Goal: Communication & Community: Share content

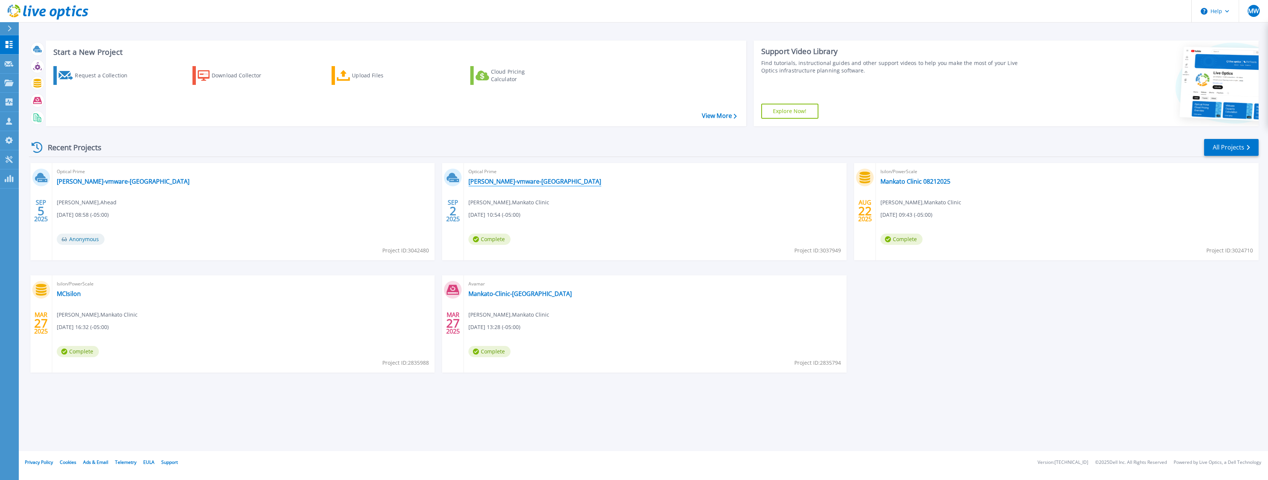
click at [505, 184] on link "[PERSON_NAME]-vmware-[GEOGRAPHIC_DATA]" at bounding box center [534, 182] width 133 height 8
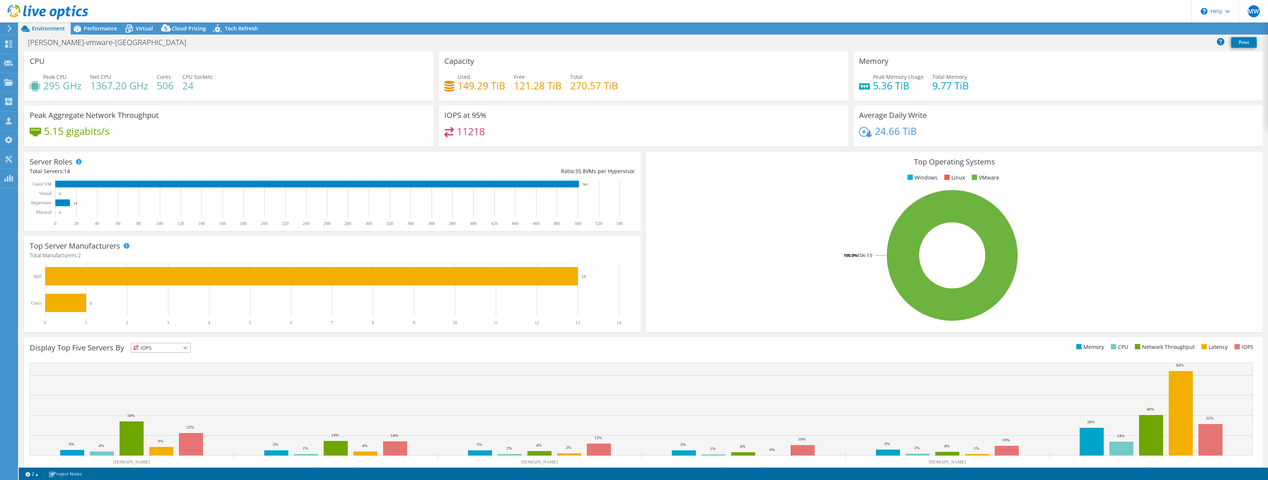
select select "USD"
click at [1167, 29] on link "Share" at bounding box center [1173, 29] width 31 height 12
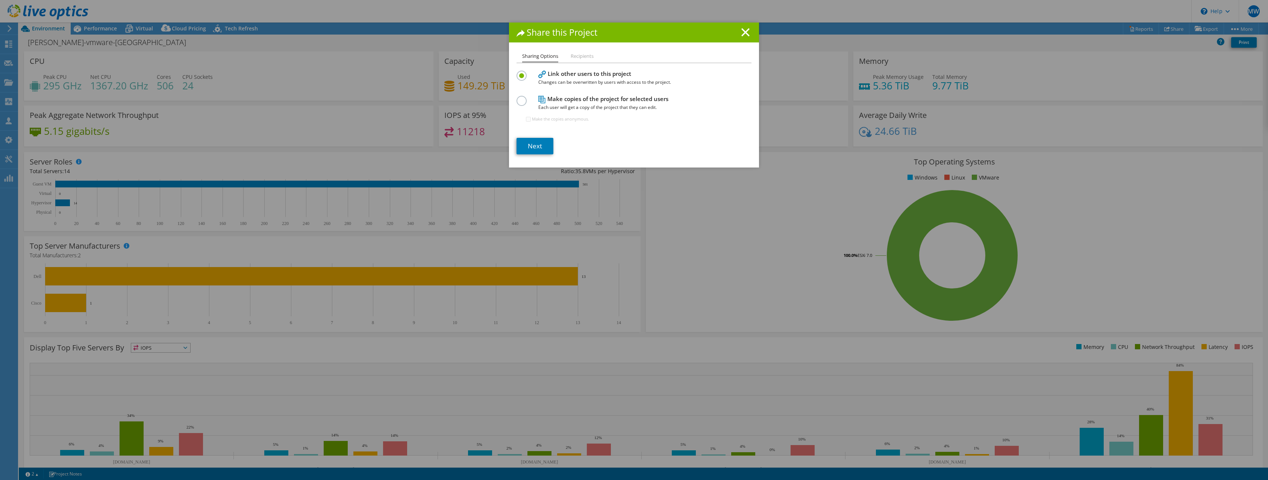
click at [578, 57] on li "Recipients" at bounding box center [581, 56] width 23 height 9
click at [537, 147] on link "Next" at bounding box center [534, 146] width 37 height 17
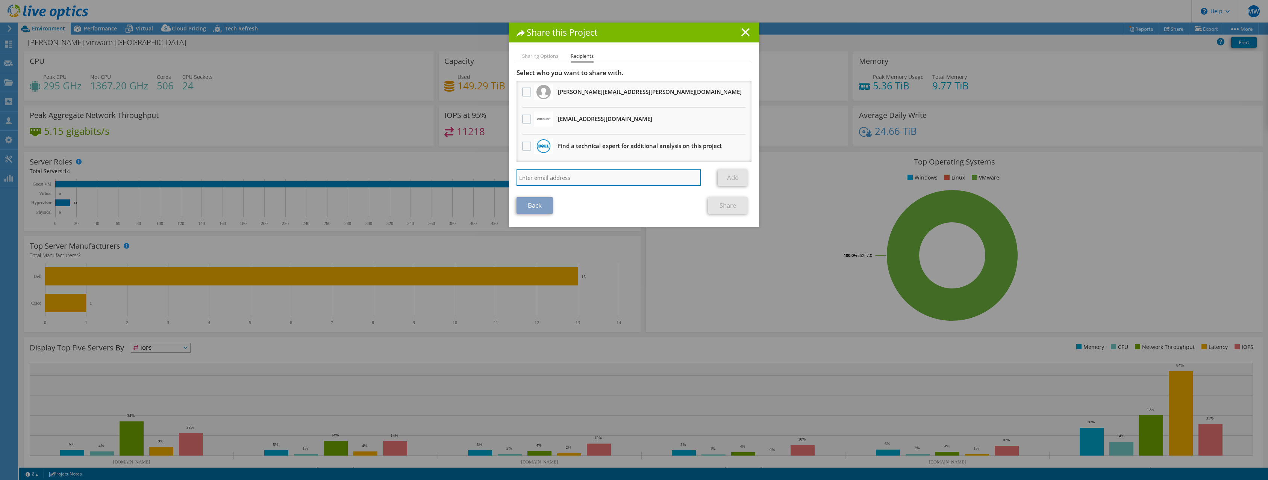
click at [576, 181] on input "search" at bounding box center [608, 177] width 184 height 17
paste input "[PERSON_NAME] <[PERSON_NAME][EMAIL_ADDRESS][DOMAIN_NAME]>"
type input "[PERSON_NAME] <[PERSON_NAME][EMAIL_ADDRESS][DOMAIN_NAME]>"
drag, startPoint x: 551, startPoint y: 179, endPoint x: 488, endPoint y: 180, distance: 63.2
click at [488, 180] on div "Share this Project Sharing Options Recipients Link other users to this project …" at bounding box center [634, 240] width 1268 height 435
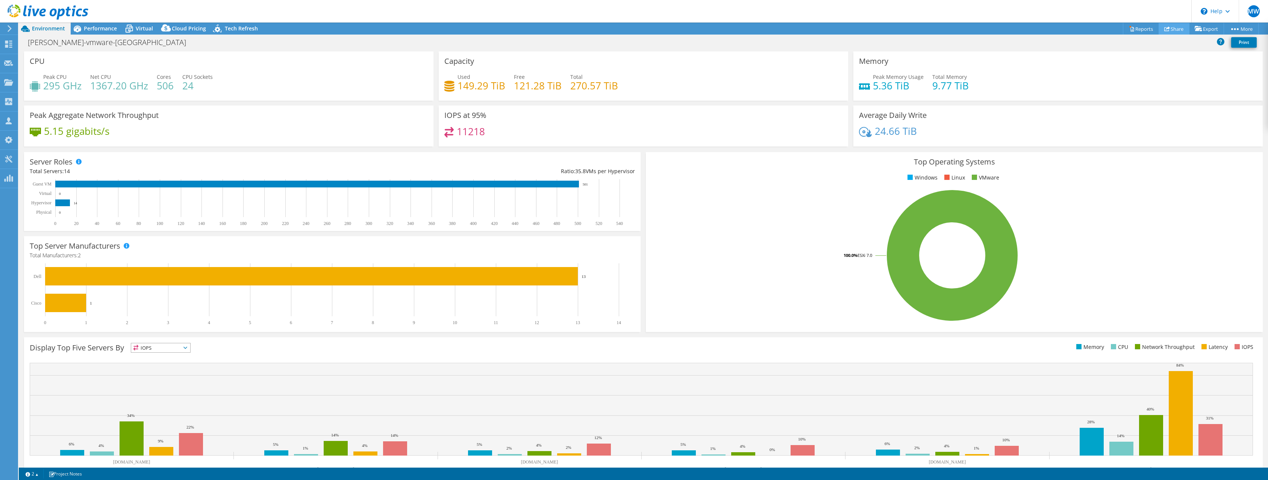
click at [1174, 29] on link "Share" at bounding box center [1173, 29] width 31 height 12
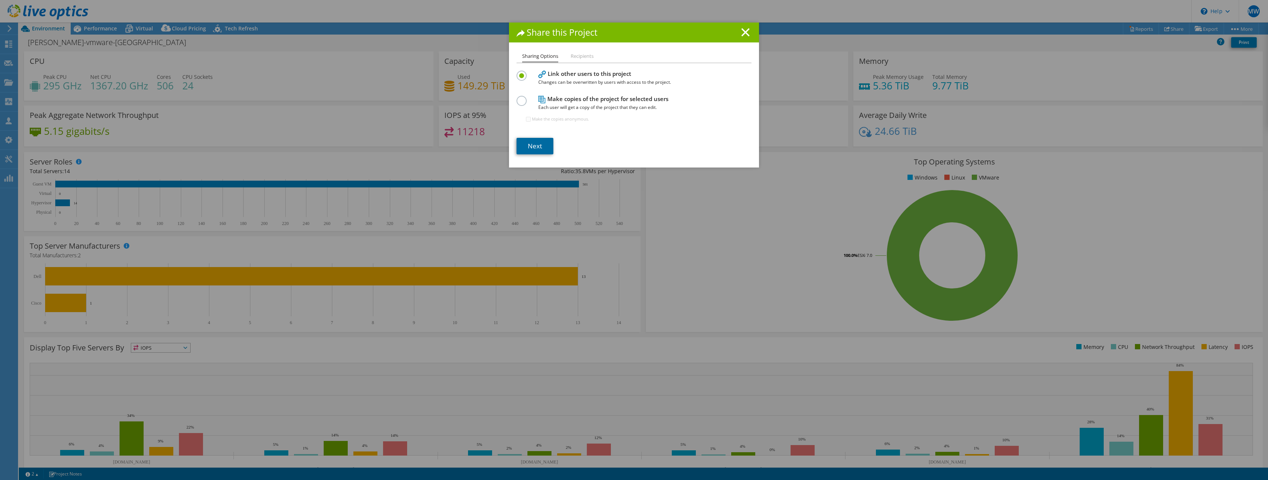
click at [537, 147] on link "Next" at bounding box center [534, 146] width 37 height 17
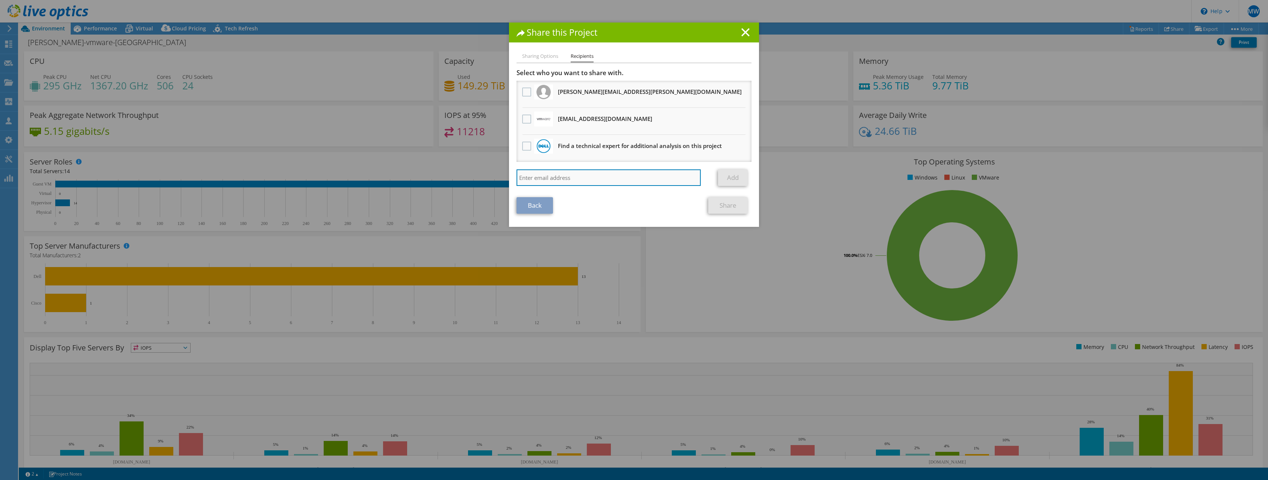
click at [584, 179] on input "search" at bounding box center [608, 177] width 184 height 17
paste input "[PERSON_NAME][EMAIL_ADDRESS][DOMAIN_NAME]"
type input "[PERSON_NAME][EMAIL_ADDRESS][DOMAIN_NAME]"
click at [727, 174] on link "Add" at bounding box center [733, 177] width 30 height 17
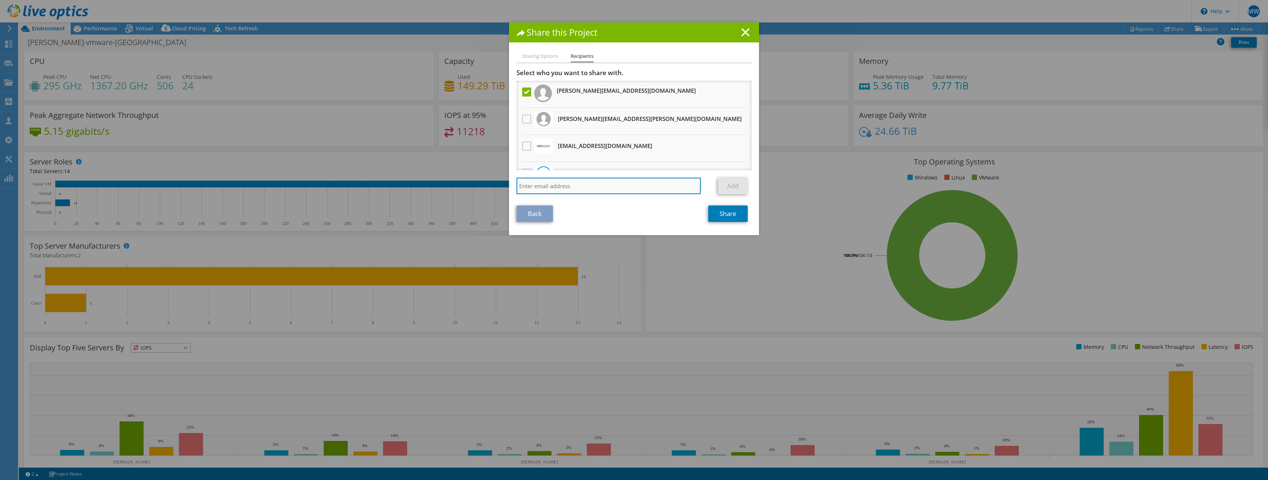
click at [597, 184] on input "search" at bounding box center [608, 186] width 184 height 17
paste input "[PERSON_NAME][EMAIL_ADDRESS][PERSON_NAME][DOMAIN_NAME]"
type input "[PERSON_NAME][EMAIL_ADDRESS][PERSON_NAME][DOMAIN_NAME]"
click at [734, 186] on link "Add" at bounding box center [733, 186] width 30 height 17
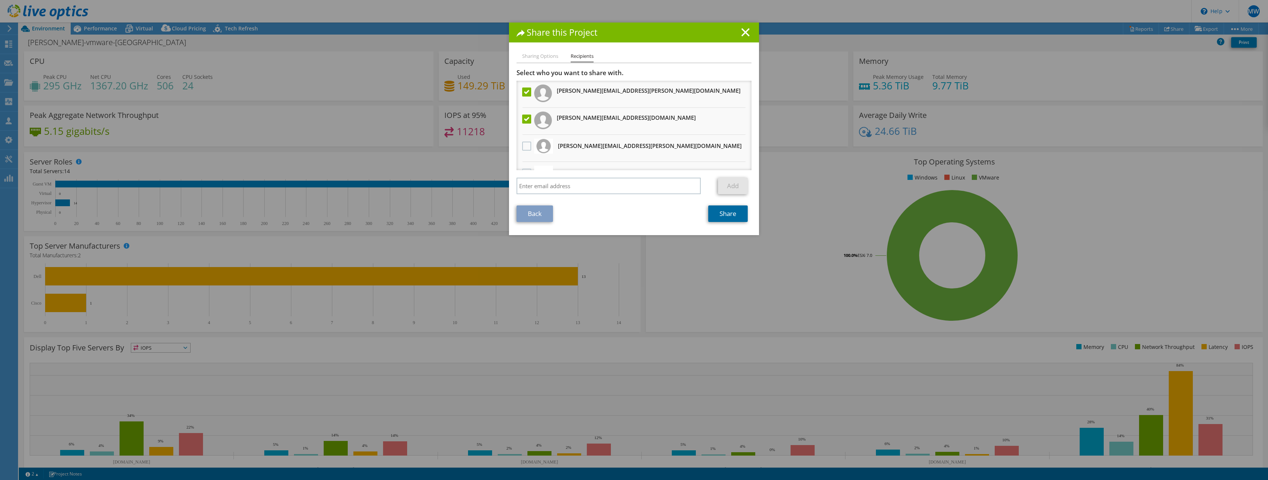
click at [732, 218] on link "Share" at bounding box center [727, 214] width 39 height 17
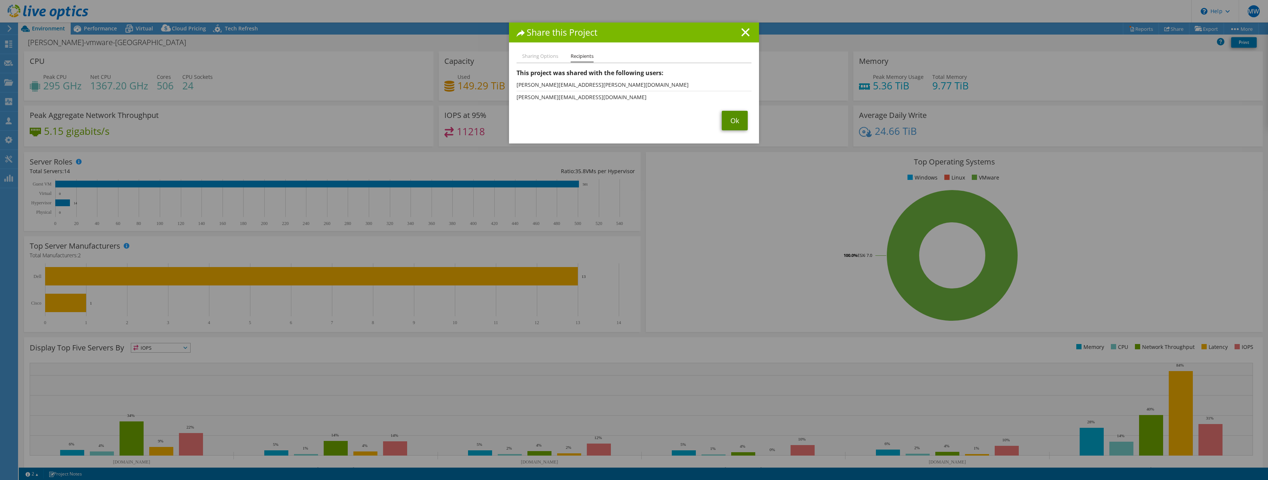
click at [731, 121] on link "Ok" at bounding box center [735, 121] width 26 height 20
